Goal: Information Seeking & Learning: Learn about a topic

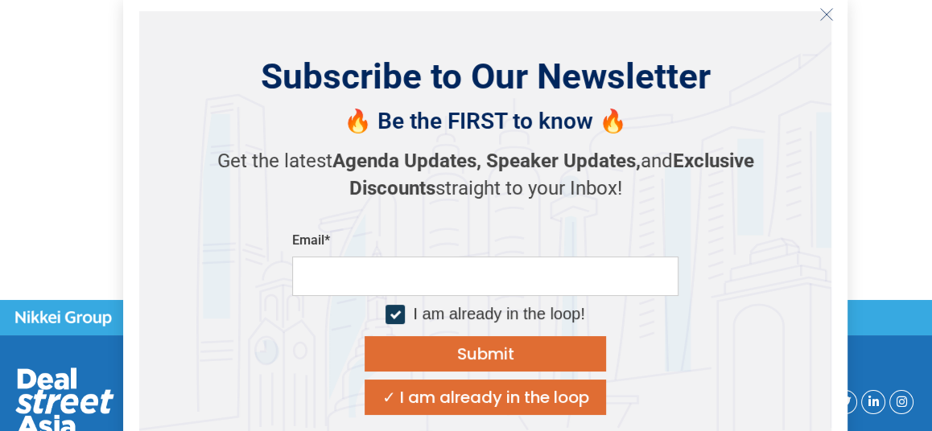
drag, startPoint x: 347, startPoint y: 188, endPoint x: 419, endPoint y: 189, distance: 72.5
click at [419, 189] on body "Skip to content DealStreetAsia Events Jackson Chiam Jackson is a member of the …" at bounding box center [466, 249] width 932 height 498
click at [825, 17] on icon "Close" at bounding box center [826, 14] width 14 height 14
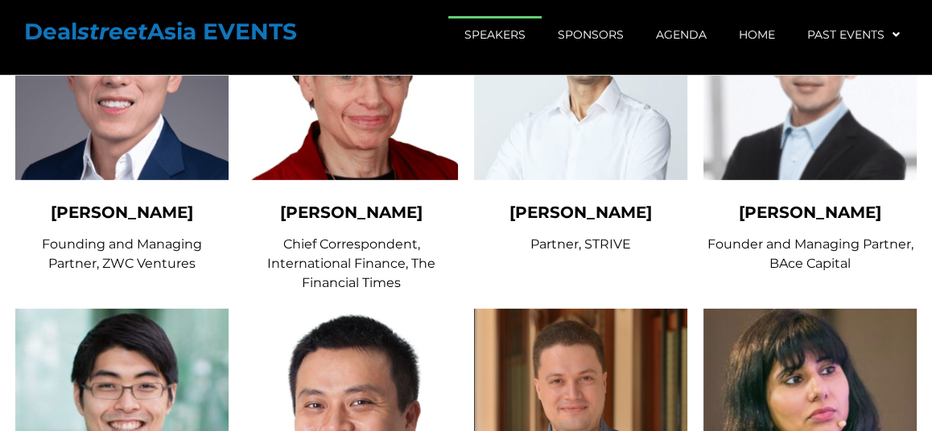
scroll to position [5473, 0]
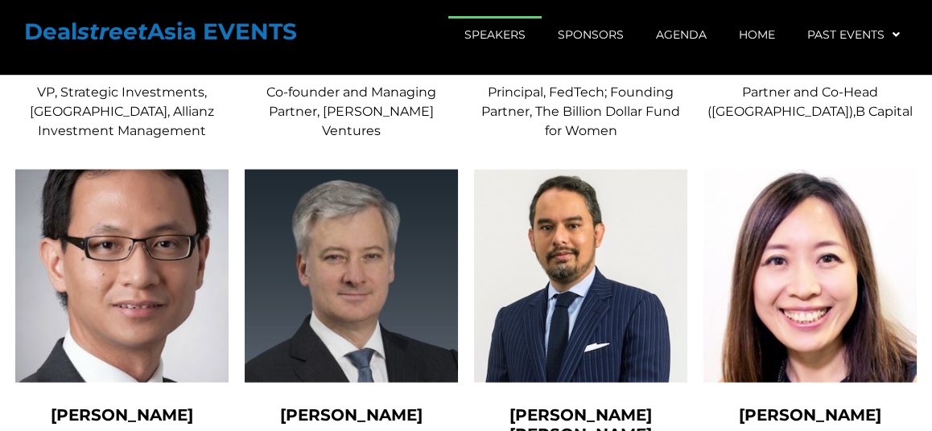
scroll to position [3863, 0]
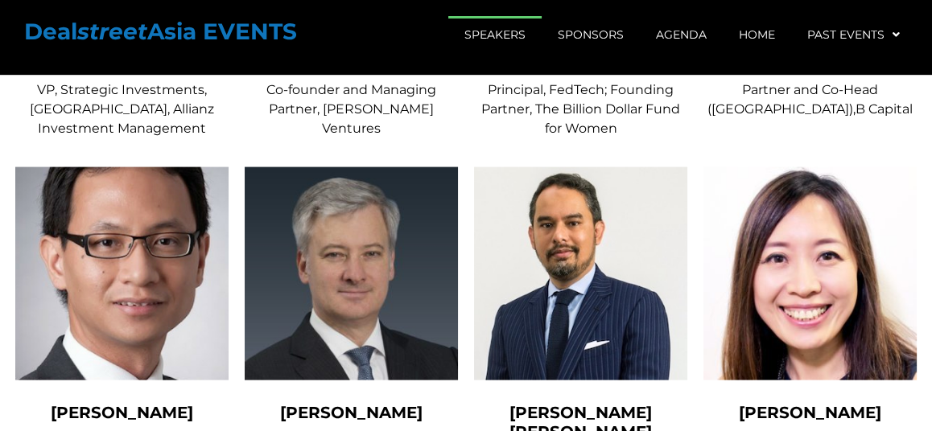
drag, startPoint x: 644, startPoint y: 357, endPoint x: 575, endPoint y: 352, distance: 69.4
copy span "Ekuinas"
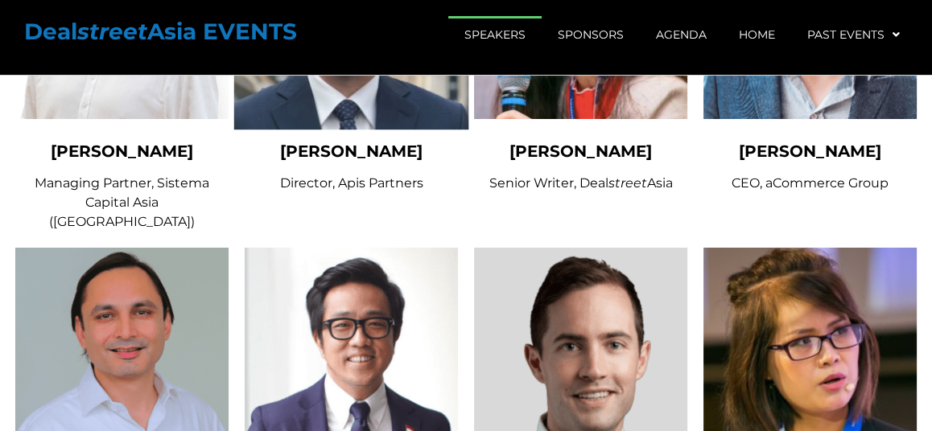
scroll to position [6278, 0]
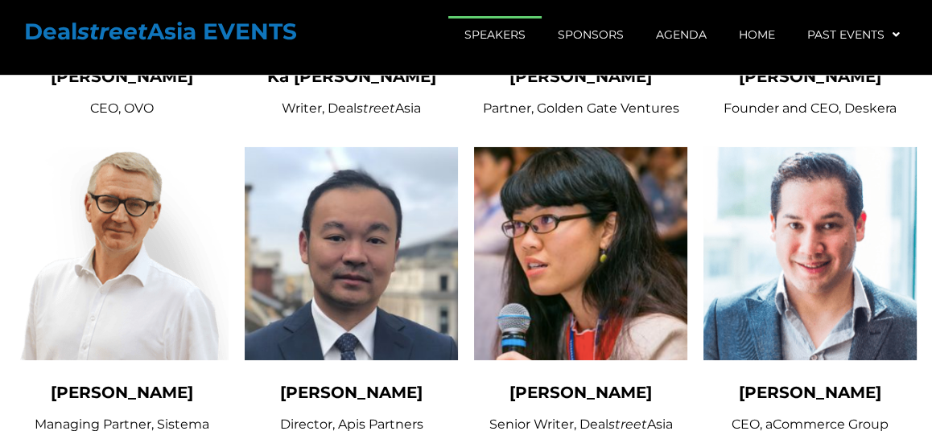
click at [352, 383] on div "[PERSON_NAME] Director, Apis Partners" at bounding box center [351, 409] width 213 height 52
click at [353, 383] on span "[PERSON_NAME]" at bounding box center [351, 392] width 142 height 19
click at [358, 217] on div "[PERSON_NAME] Director, Apis Partners" at bounding box center [351, 310] width 229 height 342
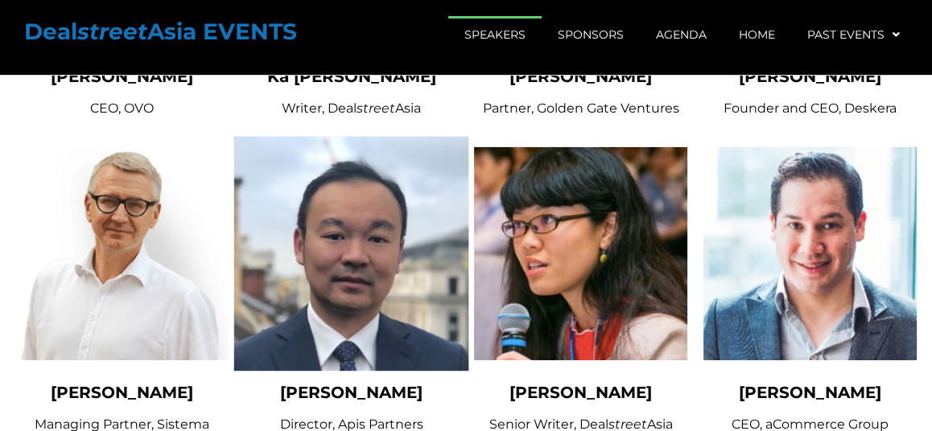
click at [364, 180] on img at bounding box center [351, 254] width 235 height 235
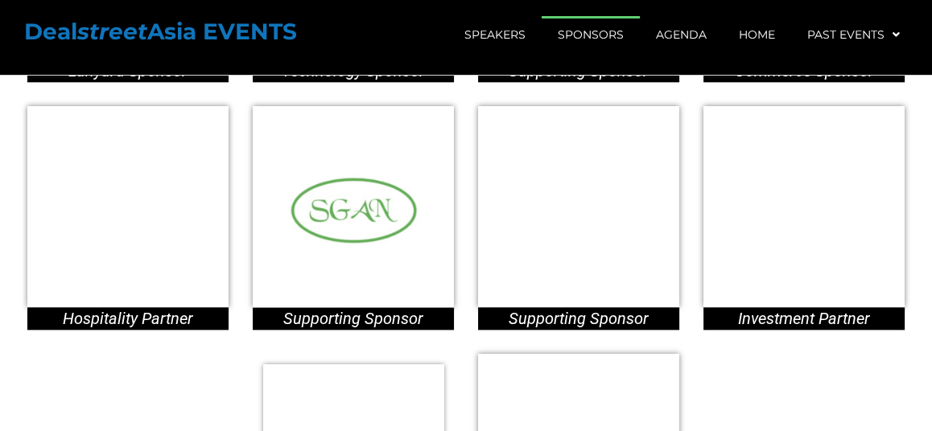
scroll to position [9014, 0]
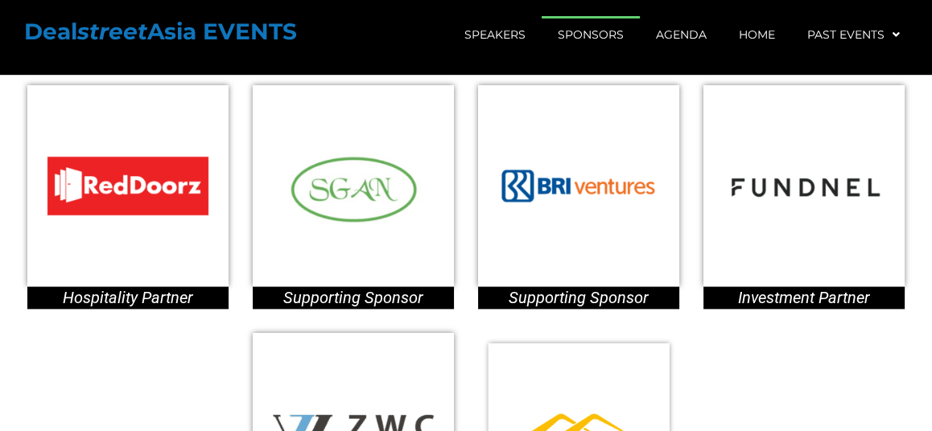
click at [607, 343] on img at bounding box center [579, 433] width 181 height 181
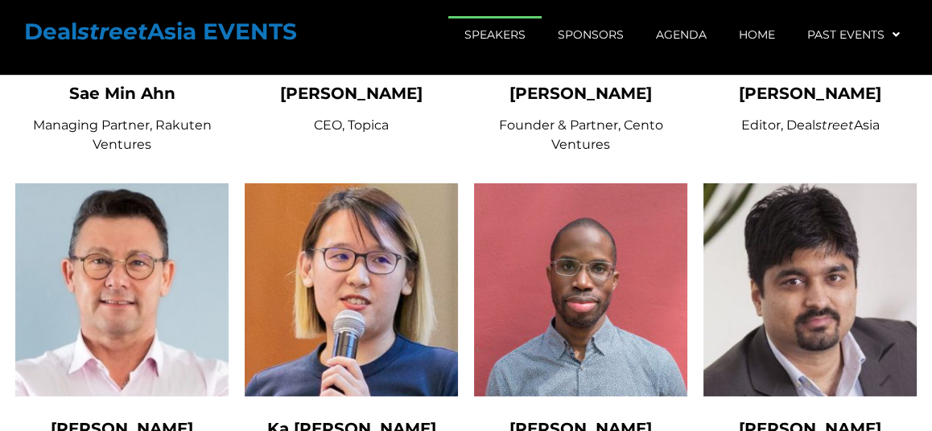
scroll to position [5795, 0]
